Goal: Task Accomplishment & Management: Use online tool/utility

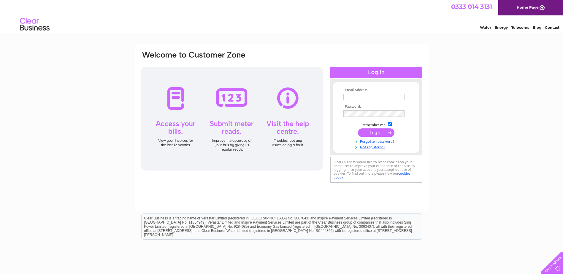
type input "[PERSON_NAME][EMAIL_ADDRESS][PERSON_NAME][DOMAIN_NAME]"
click at [376, 133] on input "submit" at bounding box center [376, 132] width 36 height 8
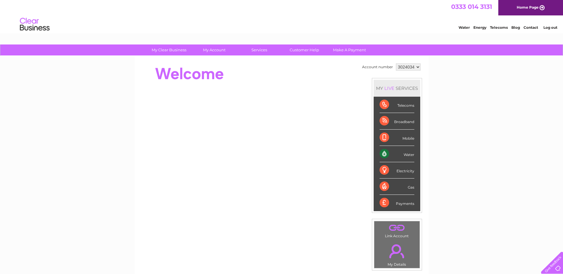
click at [401, 153] on div "Water" at bounding box center [396, 154] width 35 height 16
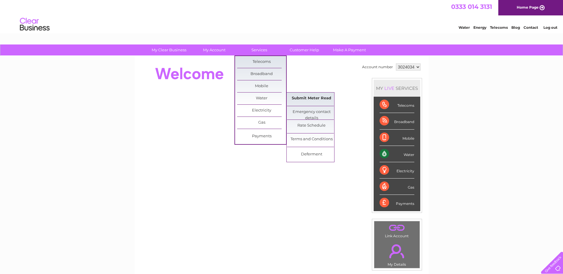
click at [310, 99] on link "Submit Meter Read" at bounding box center [311, 99] width 49 height 12
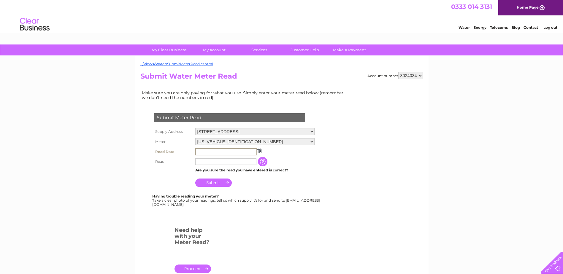
click at [213, 151] on input "text" at bounding box center [226, 151] width 62 height 7
click at [260, 151] on img at bounding box center [258, 150] width 4 height 5
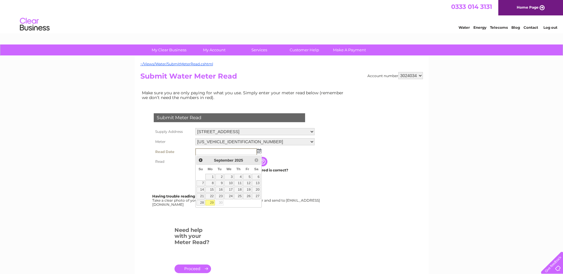
click at [210, 203] on link "29" at bounding box center [209, 203] width 9 height 6
type input "2025/09/29"
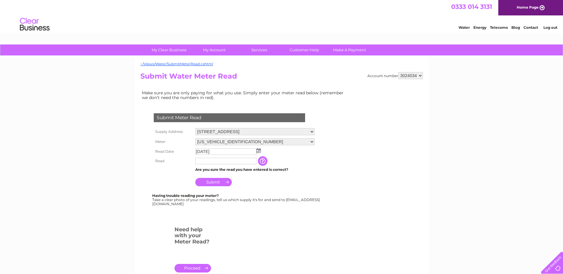
click at [211, 161] on input "text" at bounding box center [225, 161] width 61 height 7
click at [220, 160] on input "text" at bounding box center [226, 161] width 62 height 7
type input "11798"
click at [218, 182] on input "Submit" at bounding box center [213, 182] width 36 height 8
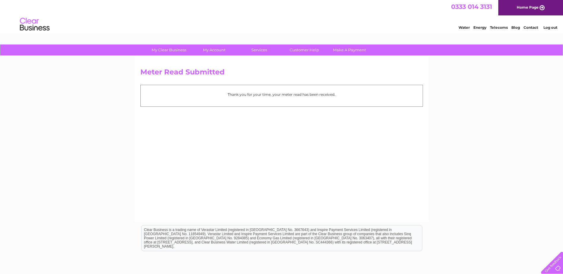
click at [552, 28] on link "Log out" at bounding box center [550, 27] width 14 height 4
